Goal: Check status: Check status

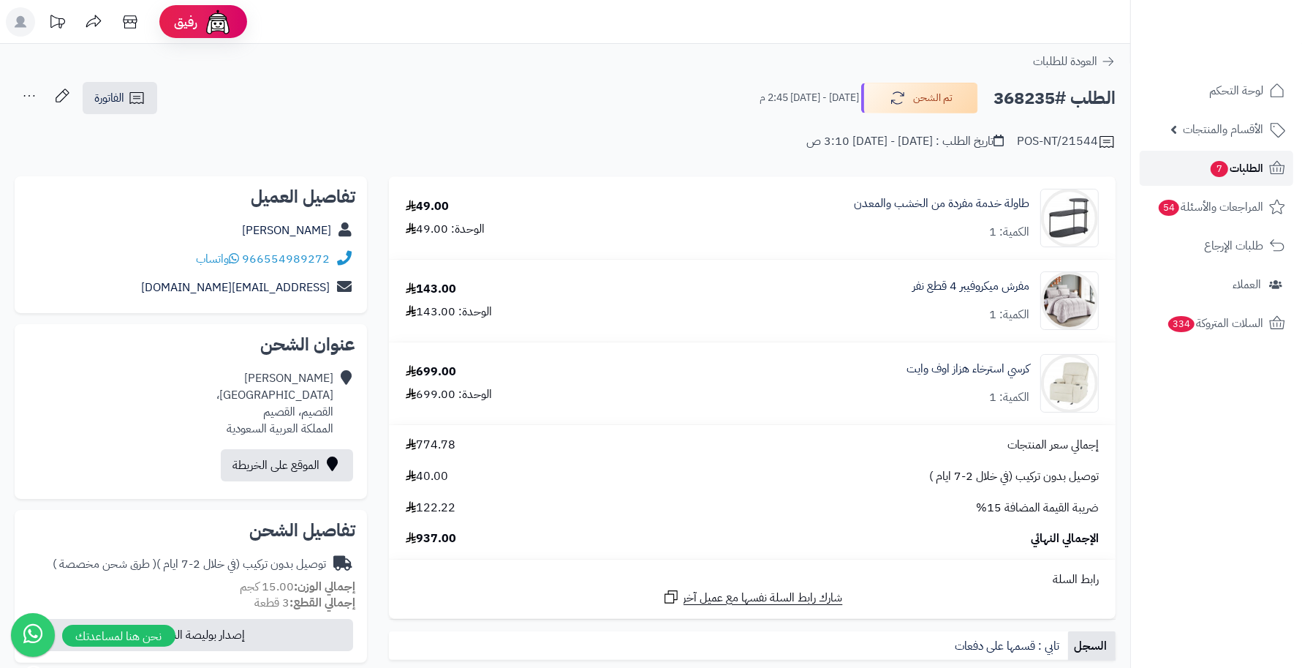
click at [1179, 159] on link "الطلبات 7" at bounding box center [1217, 168] width 154 height 35
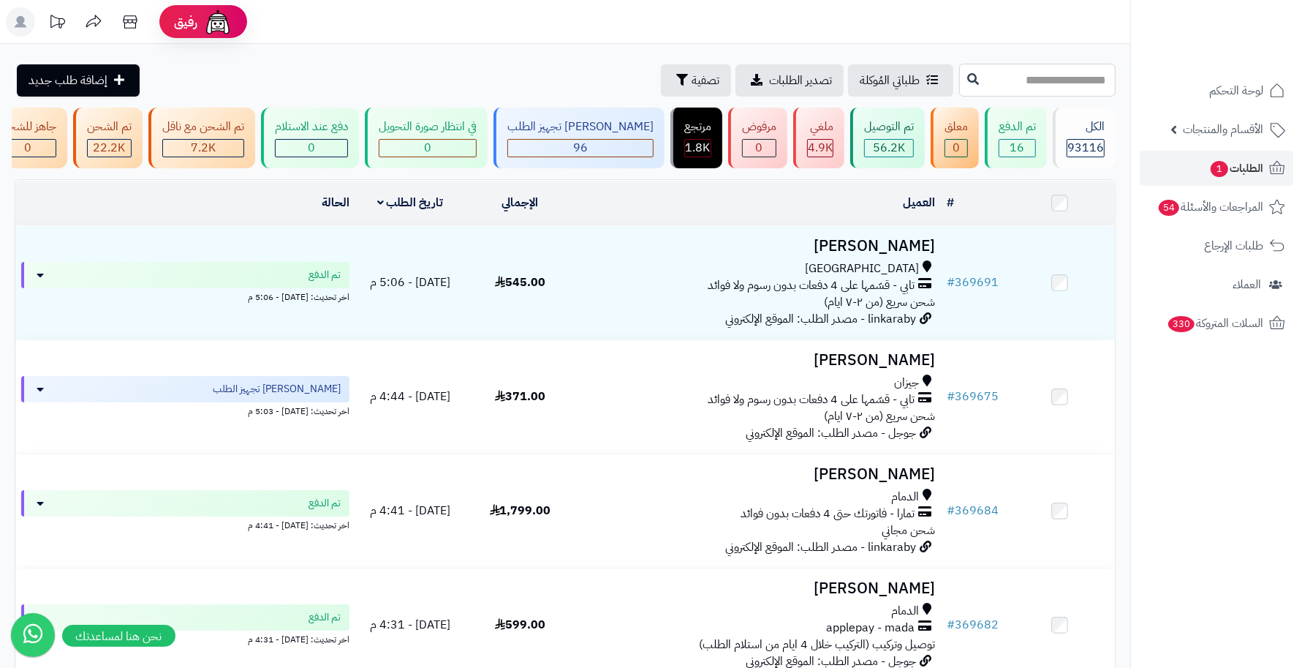
click at [1084, 86] on input "text" at bounding box center [1037, 80] width 156 height 33
type input "******"
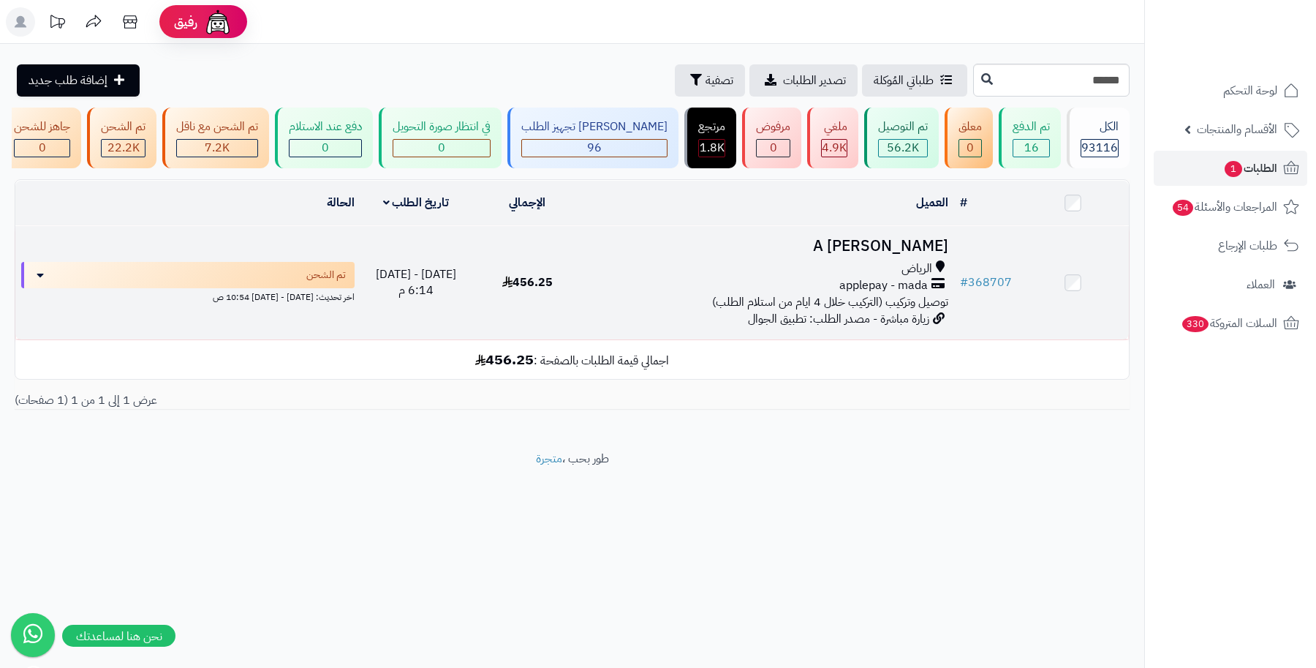
click at [910, 254] on h3 "عبدالرحمن A" at bounding box center [768, 246] width 359 height 17
